Goal: Navigation & Orientation: Find specific page/section

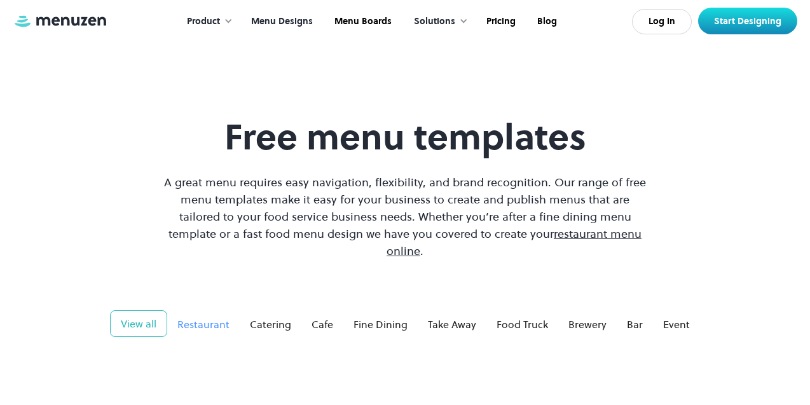
click at [217, 317] on div "Restaurant" at bounding box center [203, 324] width 52 height 15
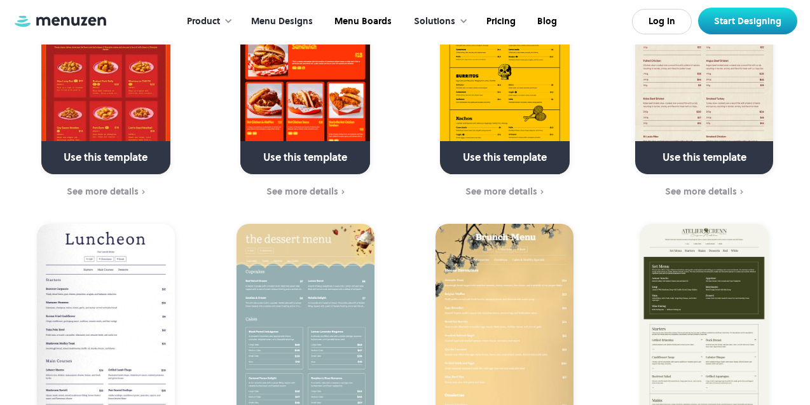
scroll to position [420, 0]
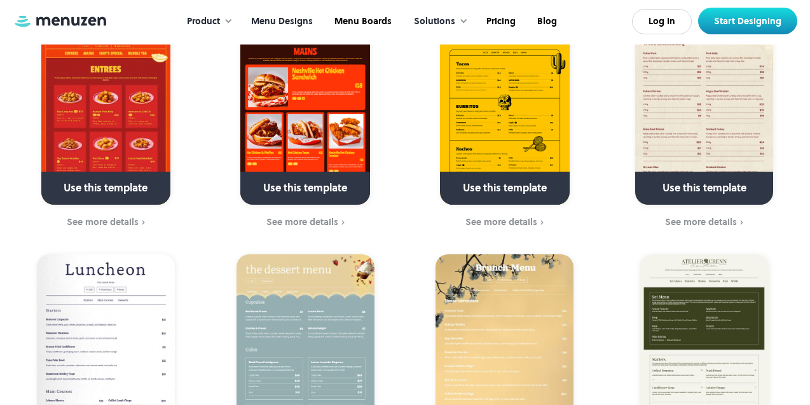
click at [118, 113] on img at bounding box center [105, 96] width 129 height 215
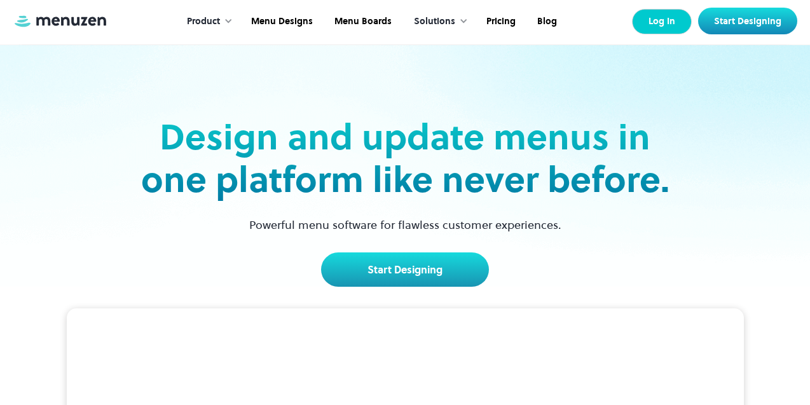
click at [659, 23] on link "Log In" at bounding box center [662, 21] width 60 height 25
